Goal: Go to known website: Access a specific website the user already knows

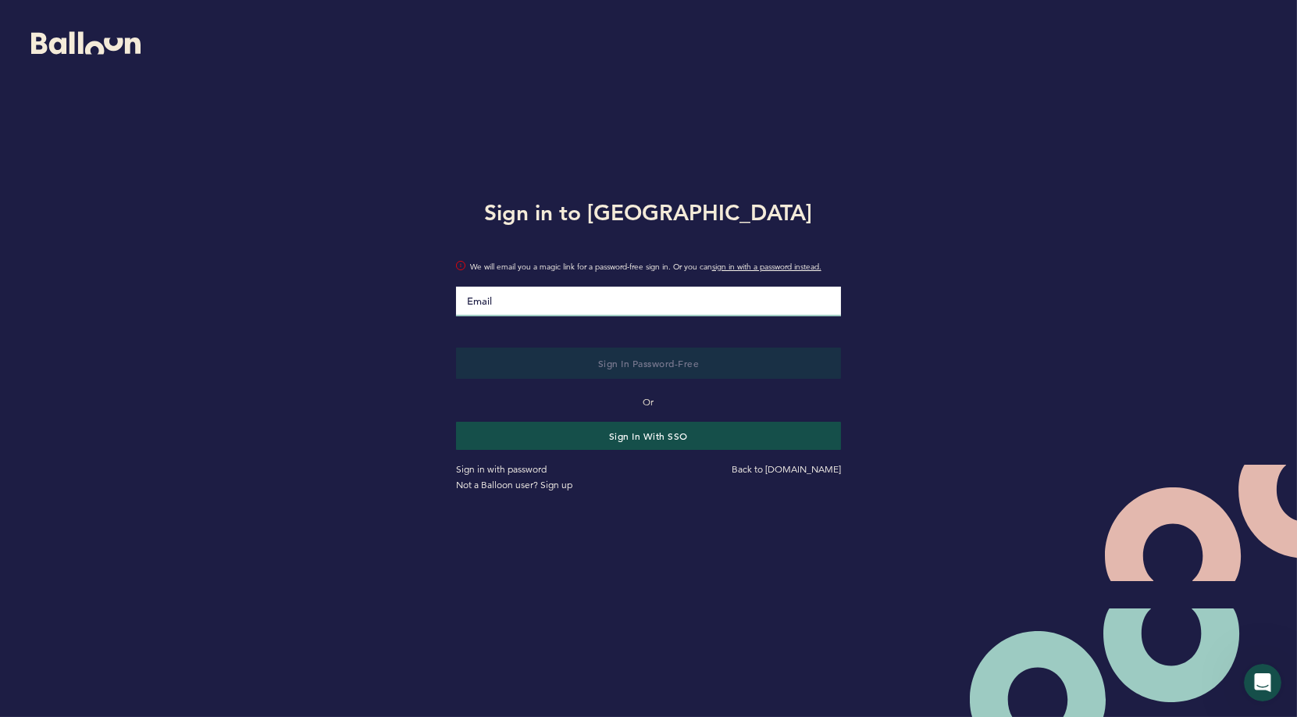
click at [683, 298] on input "Email" at bounding box center [649, 302] width 386 height 30
type input "[PERSON_NAME][EMAIL_ADDRESS][DOMAIN_NAME]"
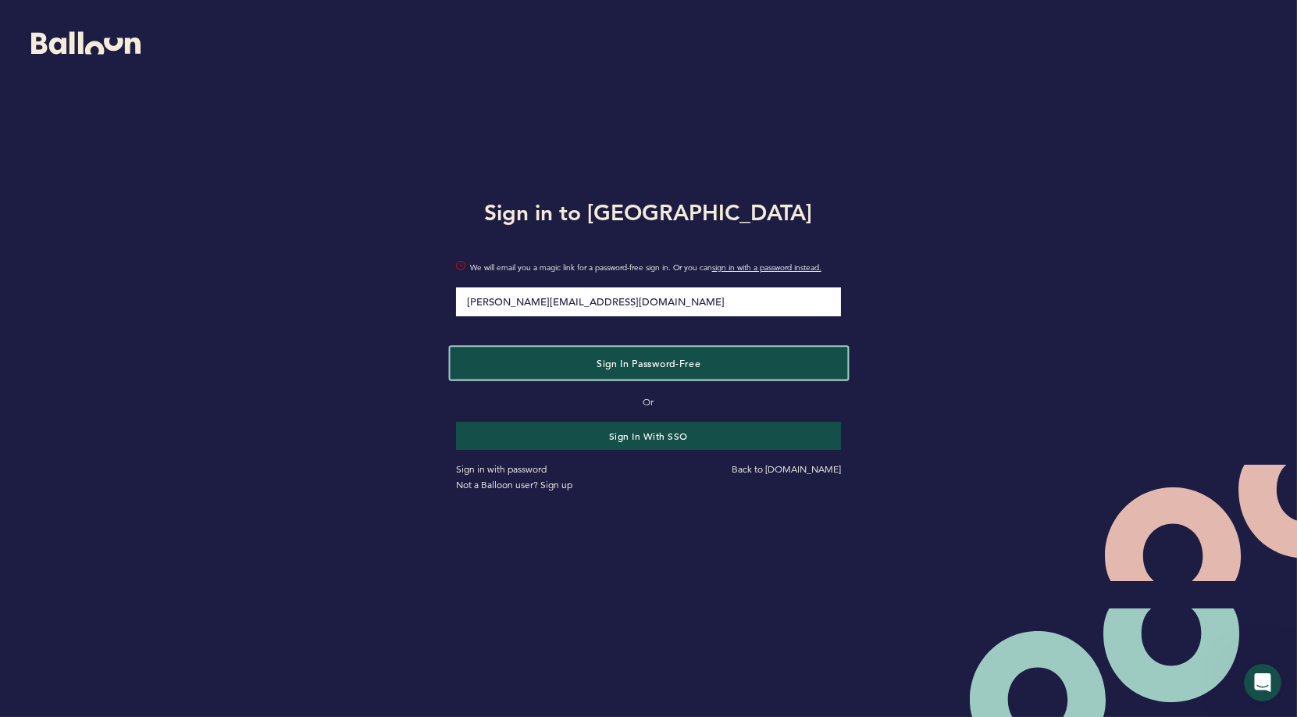
click at [609, 363] on span "Sign in Password-Free" at bounding box center [649, 362] width 104 height 12
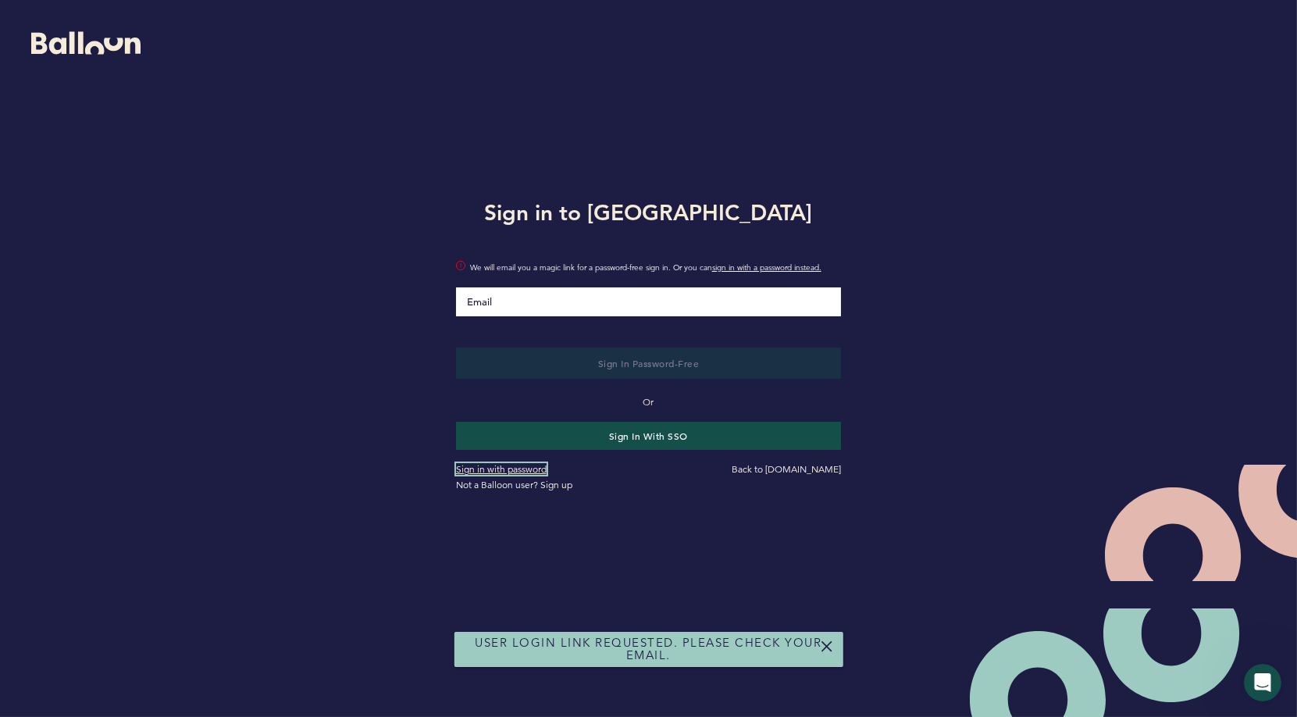
click at [501, 468] on link "Sign in with password" at bounding box center [501, 469] width 91 height 12
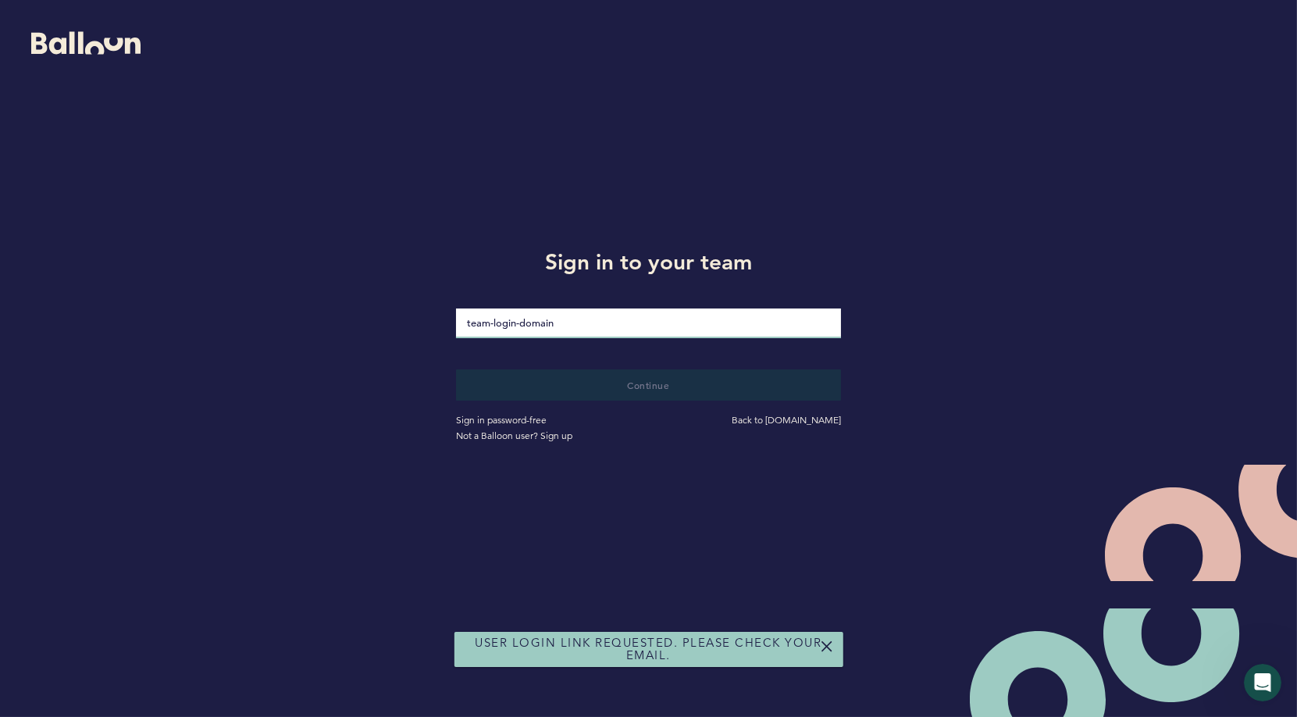
click at [507, 321] on input "loginDomain" at bounding box center [649, 324] width 386 height 30
type input "balloon-success"
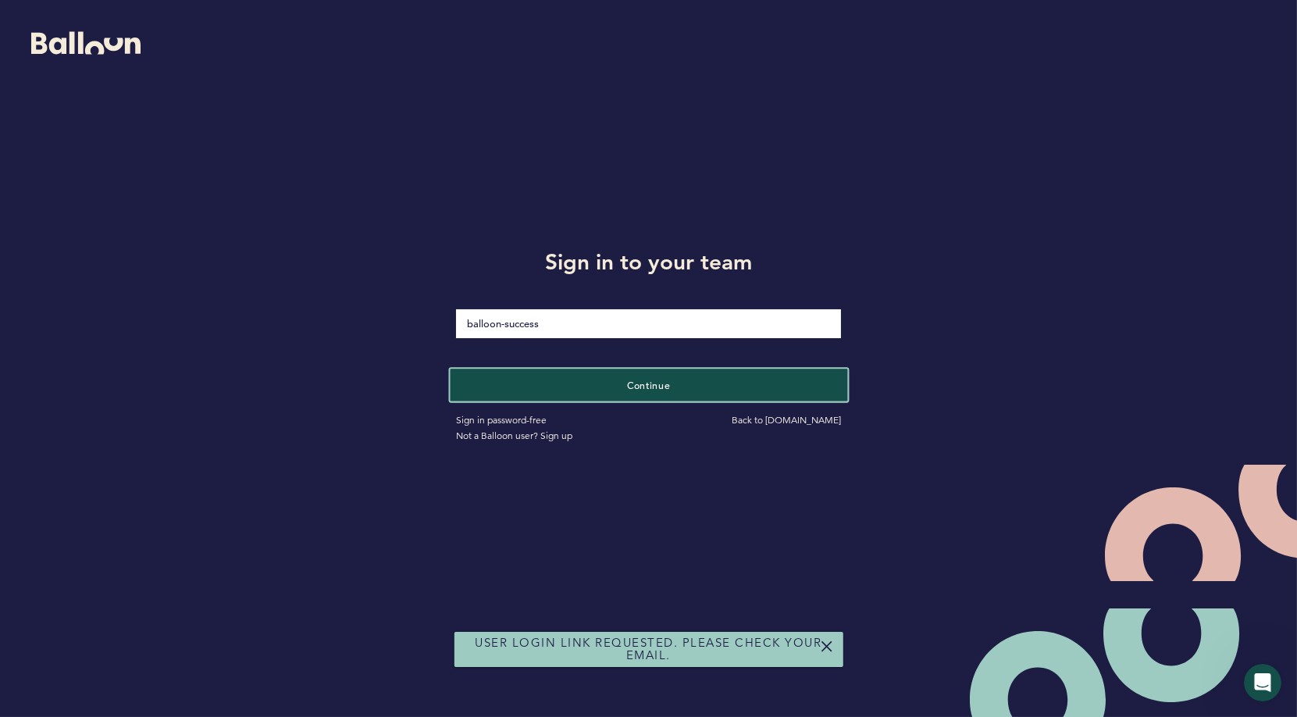
click at [580, 390] on button "Continue" at bounding box center [648, 385] width 397 height 32
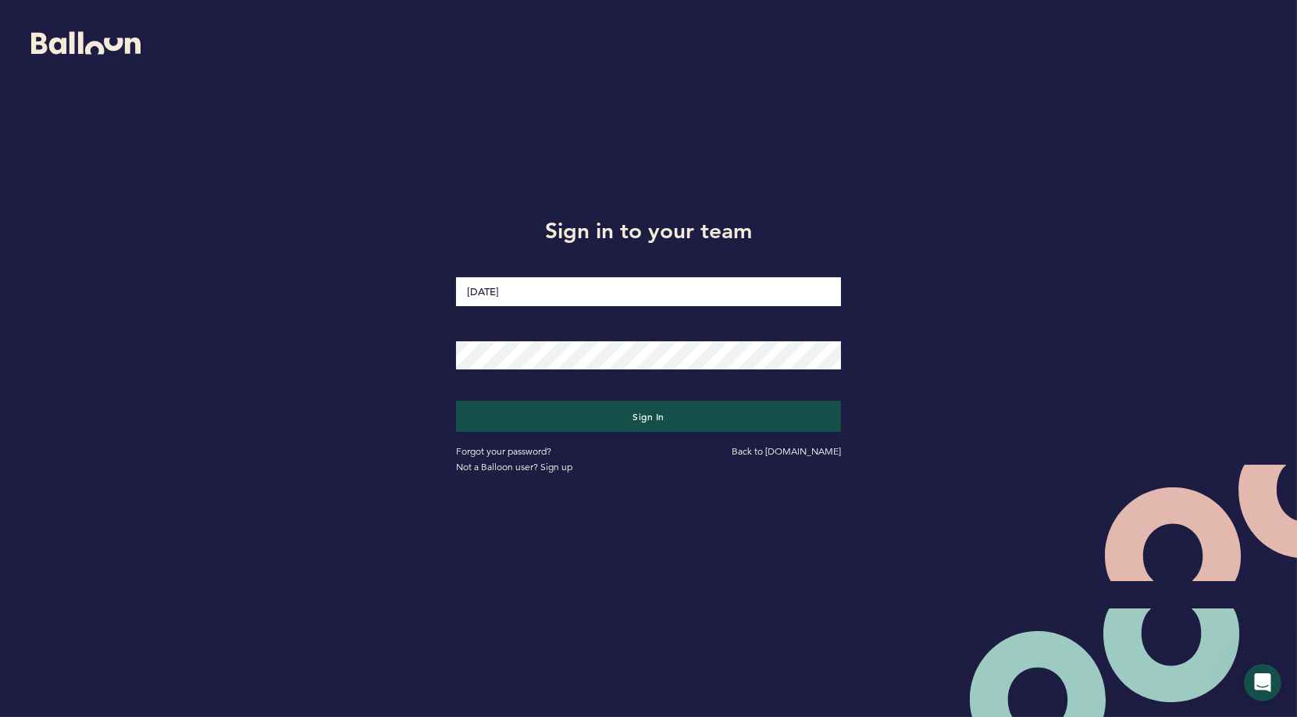
type input "[PERSON_NAME][EMAIL_ADDRESS][DOMAIN_NAME]"
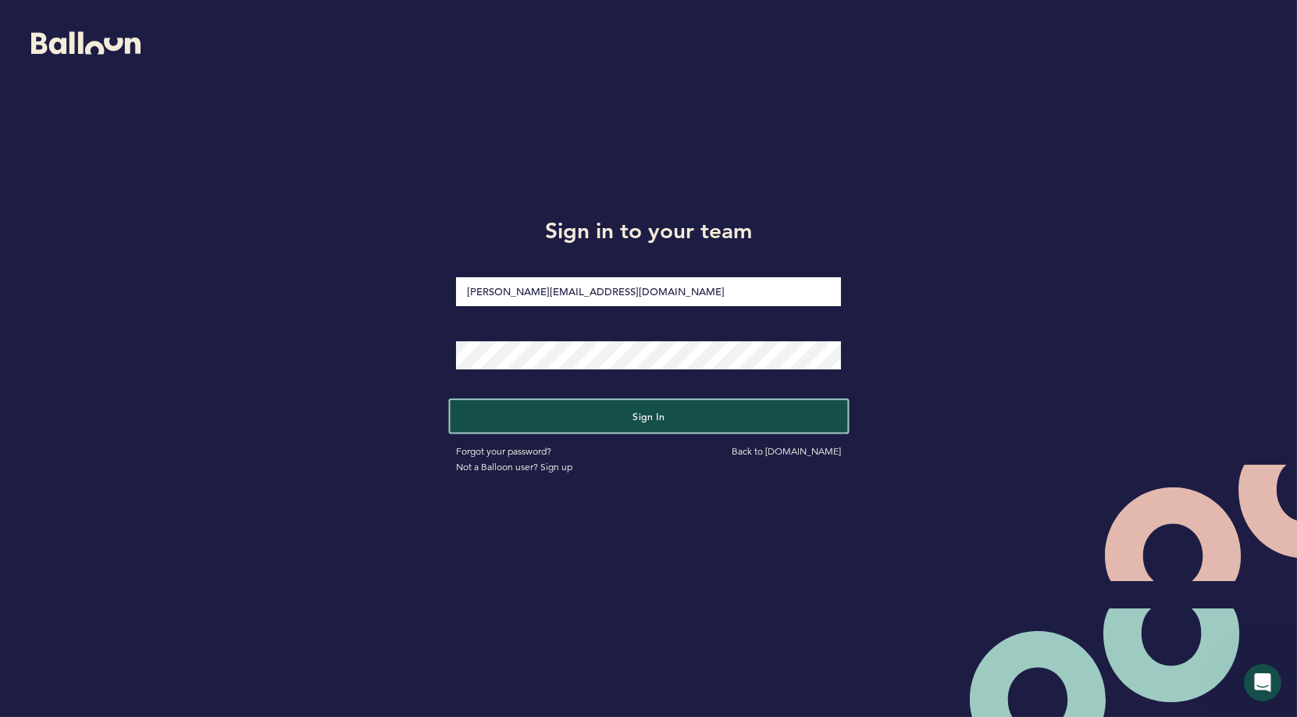
click at [647, 418] on span "Sign in" at bounding box center [649, 416] width 33 height 12
